Goal: Find specific page/section: Find specific page/section

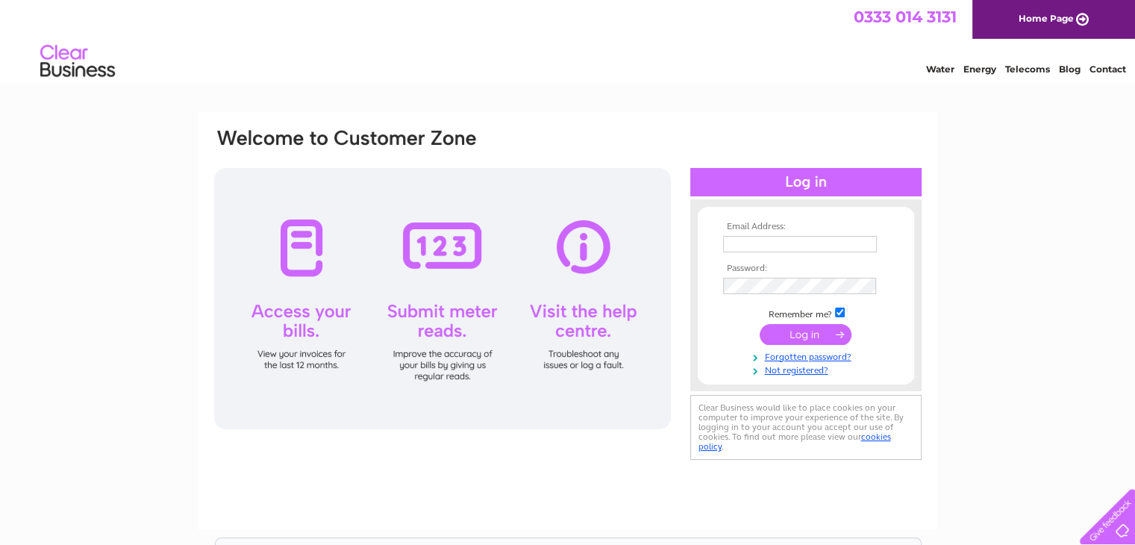
type input "purchaseledger@avondalelandfill.co.uk"
click at [823, 333] on input "submit" at bounding box center [805, 334] width 92 height 21
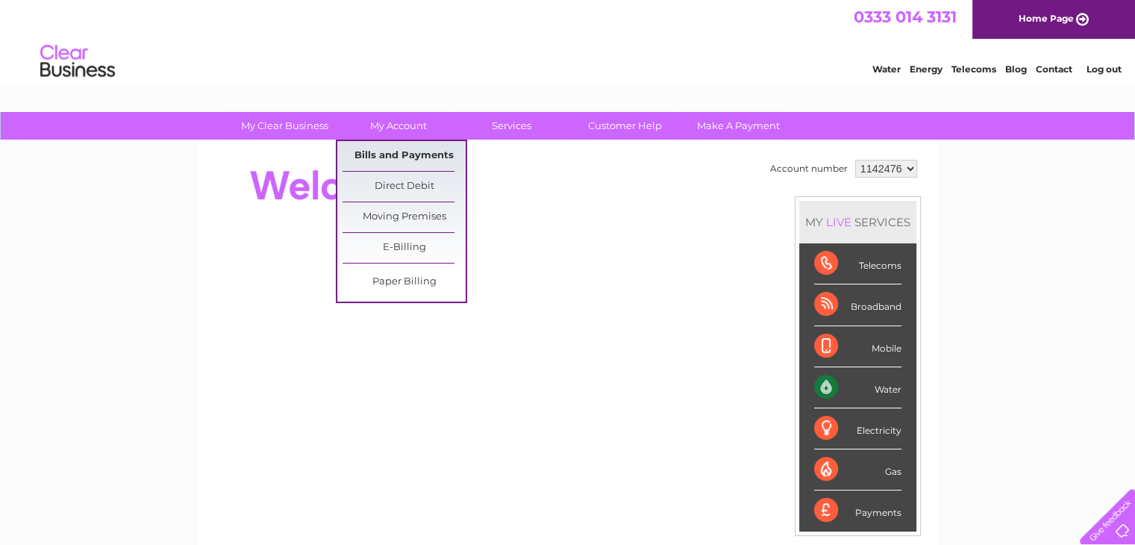
click at [394, 150] on link "Bills and Payments" at bounding box center [403, 156] width 123 height 30
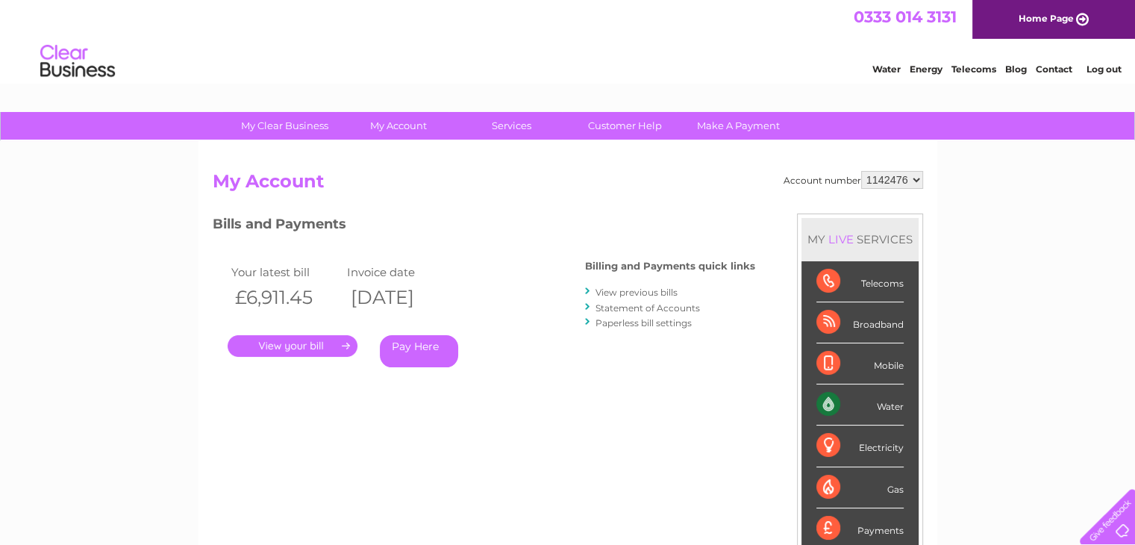
click at [294, 347] on link "." at bounding box center [293, 346] width 130 height 22
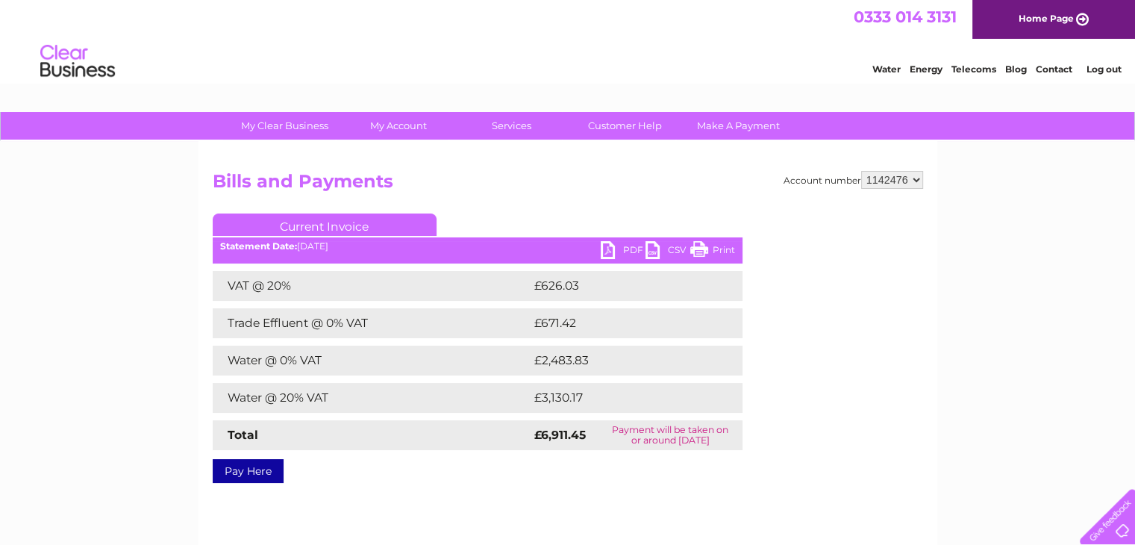
click at [626, 251] on link "PDF" at bounding box center [622, 252] width 45 height 22
click at [1095, 66] on link "Log out" at bounding box center [1102, 68] width 35 height 11
